Goal: Task Accomplishment & Management: Complete application form

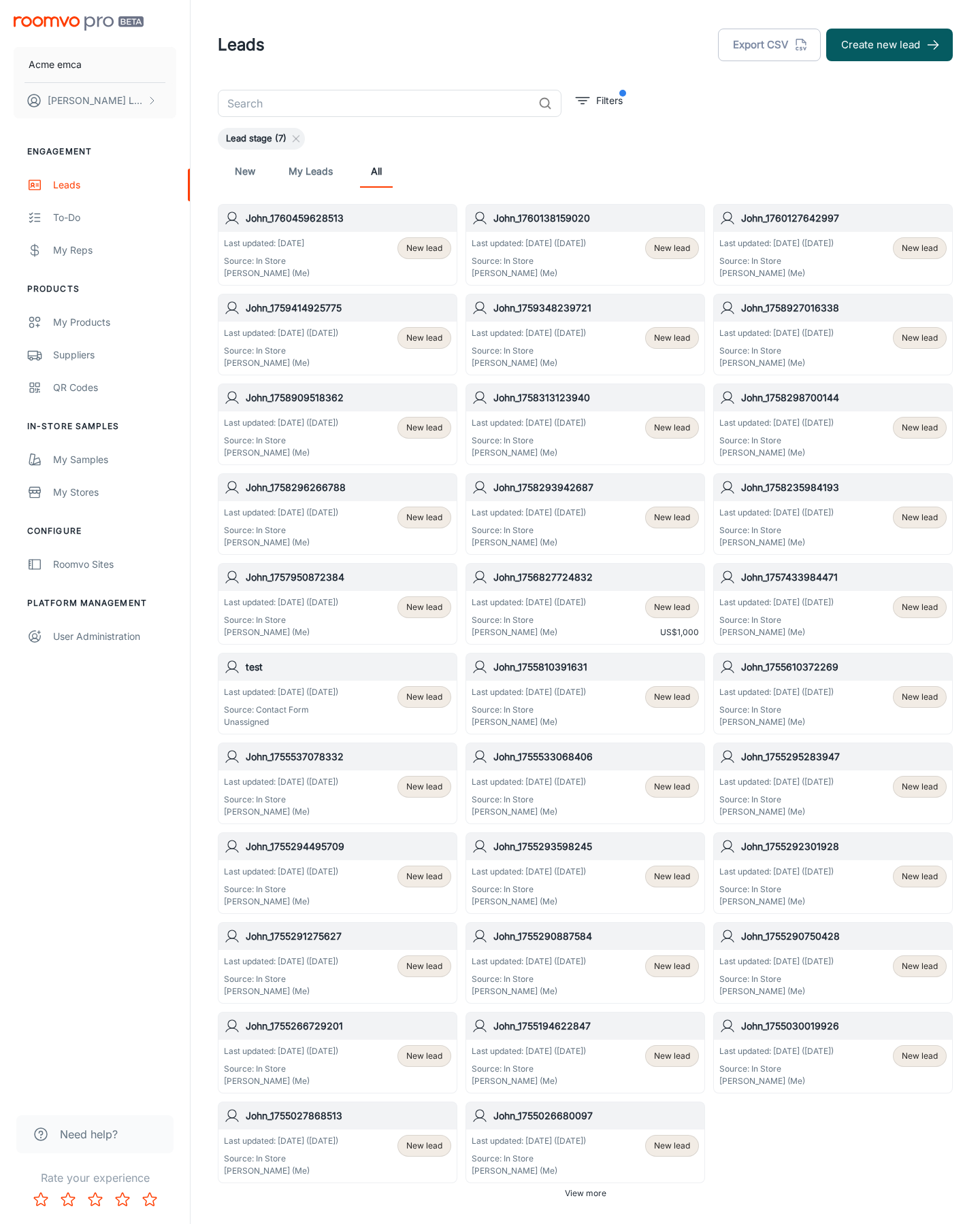
click at [889, 45] on button "Create new lead" at bounding box center [890, 45] width 127 height 33
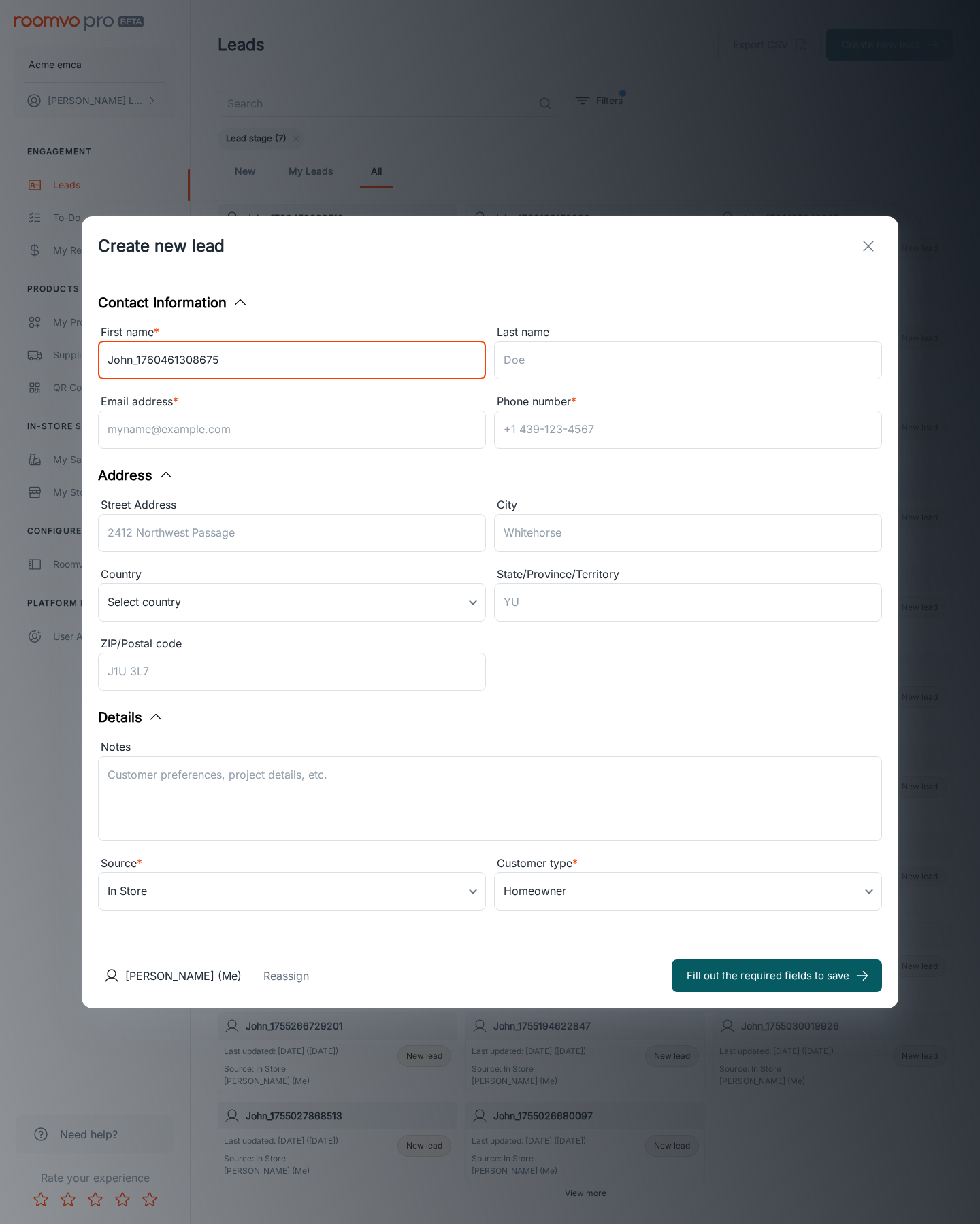
type input "John_1760461308675"
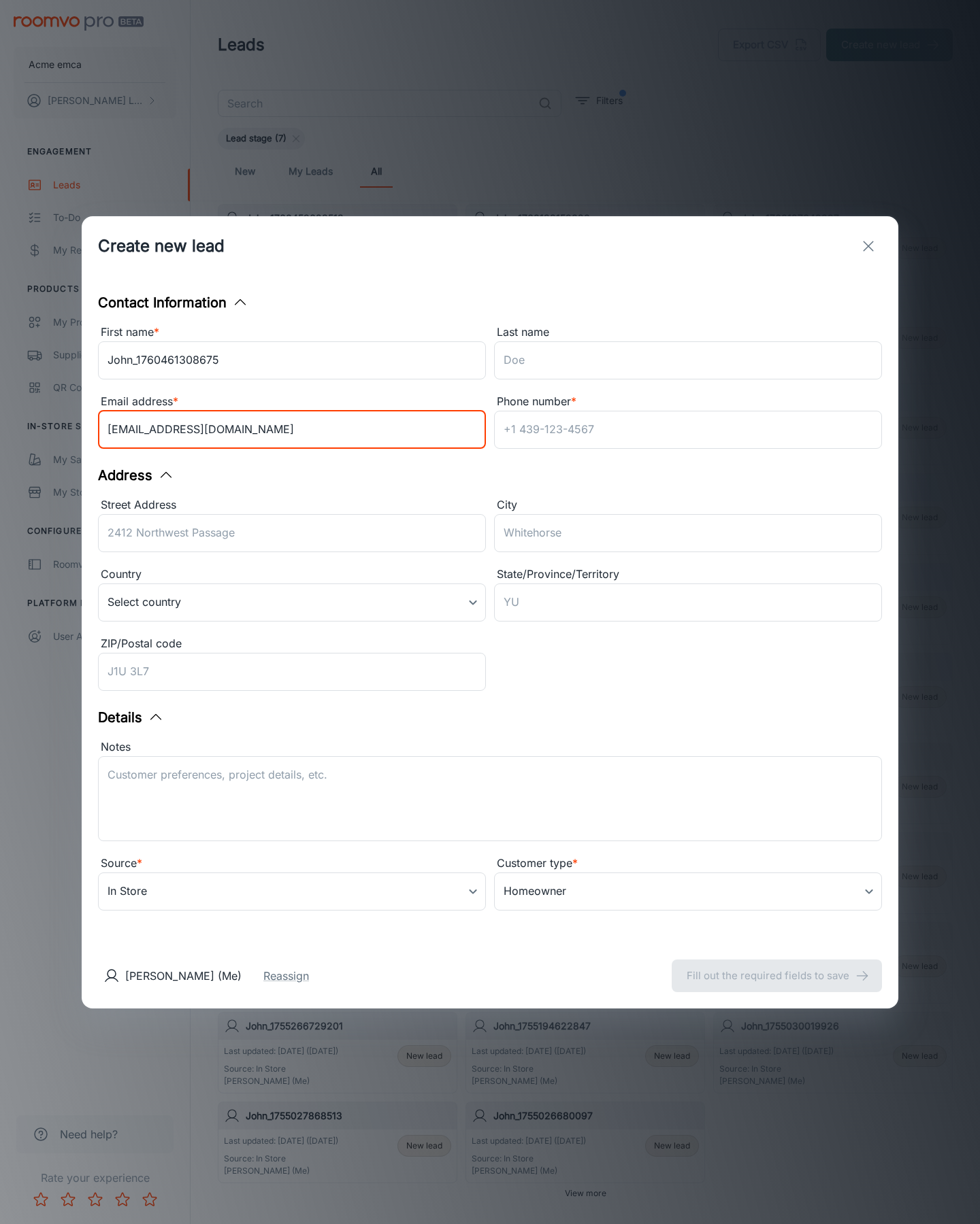
type input "[EMAIL_ADDRESS][DOMAIN_NAME]"
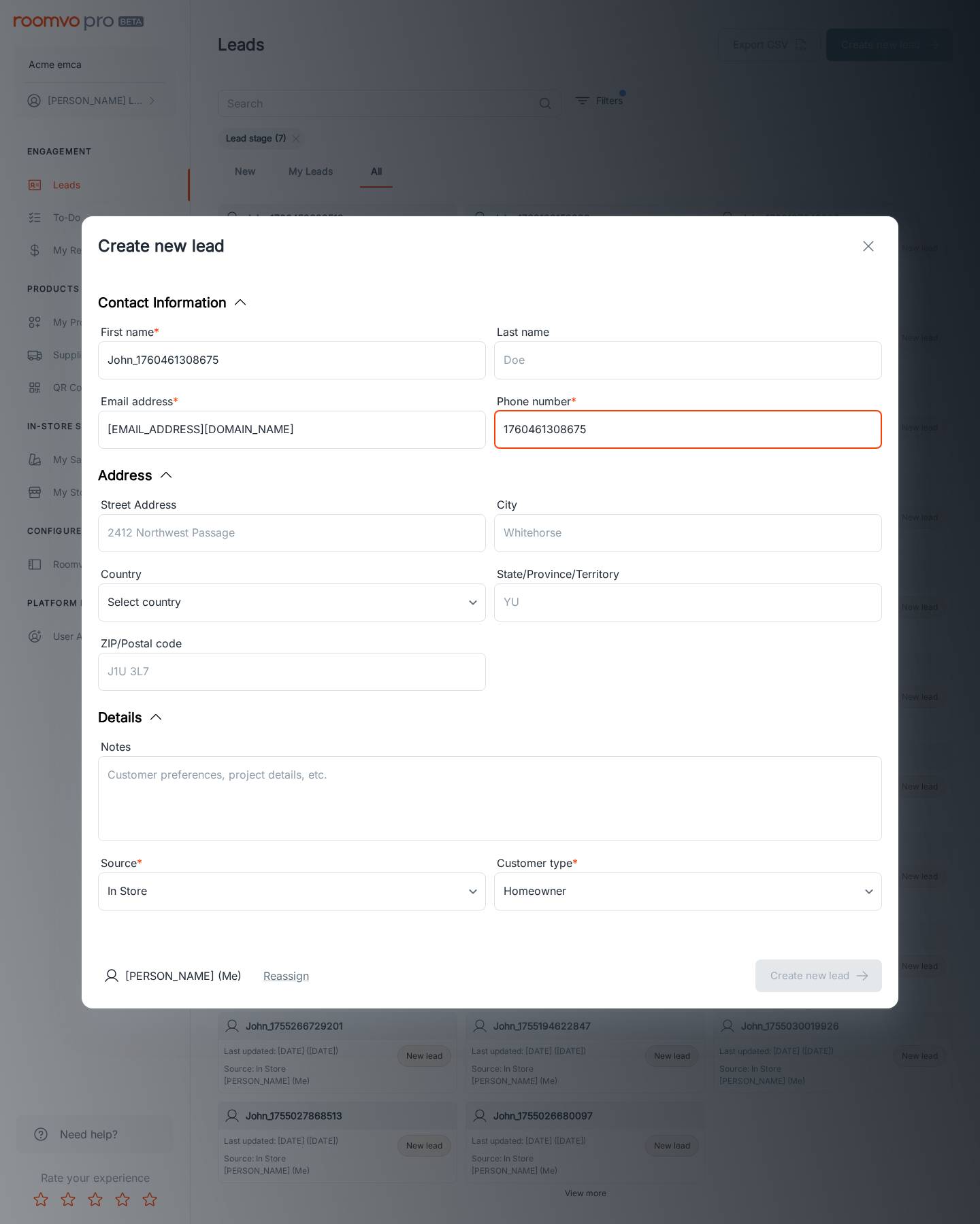
type input "1760461308675"
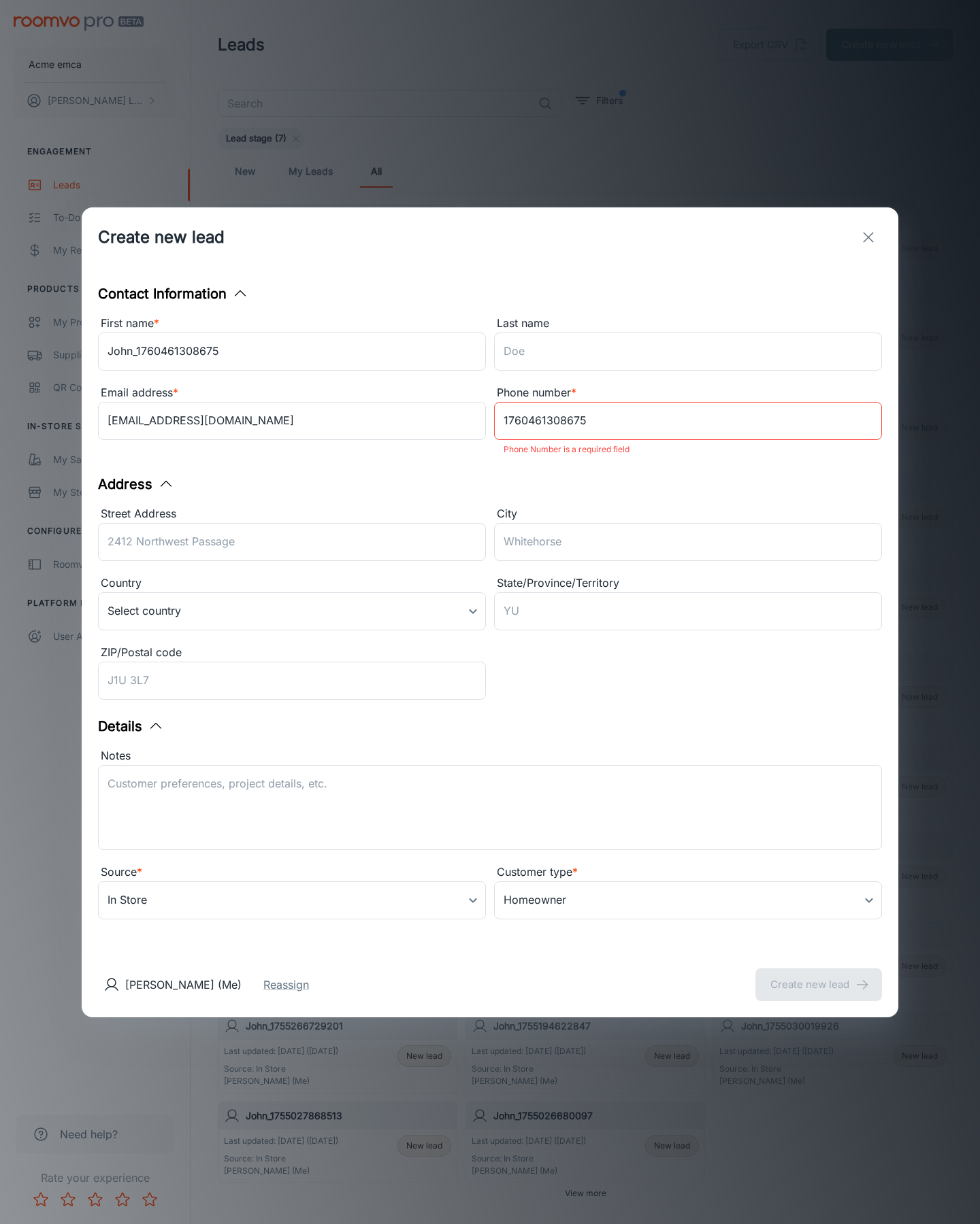
click at [818, 976] on button "Create new lead" at bounding box center [818, 985] width 127 height 33
